Goal: Task Accomplishment & Management: Use online tool/utility

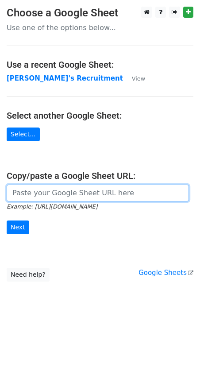
click at [27, 195] on input "url" at bounding box center [98, 193] width 183 height 17
paste input "[URL][DOMAIN_NAME]"
type input "[URL][DOMAIN_NAME]"
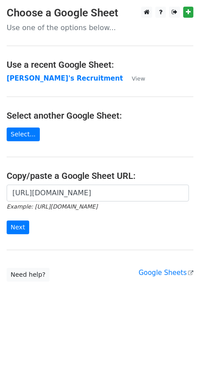
scroll to position [0, 0]
click at [20, 226] on input "Next" at bounding box center [18, 228] width 23 height 14
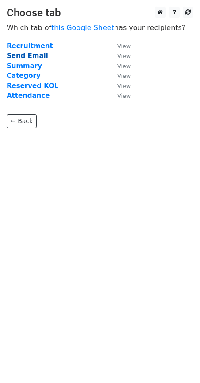
click at [23, 55] on strong "Send Email" at bounding box center [28, 56] width 42 height 8
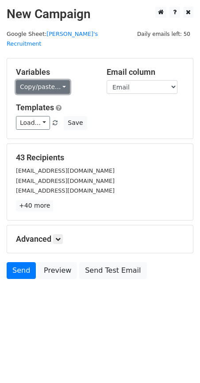
click at [62, 80] on link "Copy/paste..." at bounding box center [43, 87] width 54 height 14
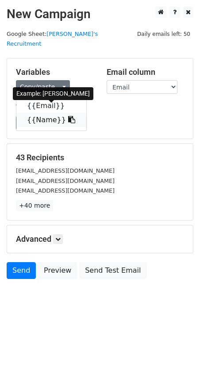
click at [68, 116] on icon at bounding box center [71, 119] width 7 height 7
